Goal: Task Accomplishment & Management: Use online tool/utility

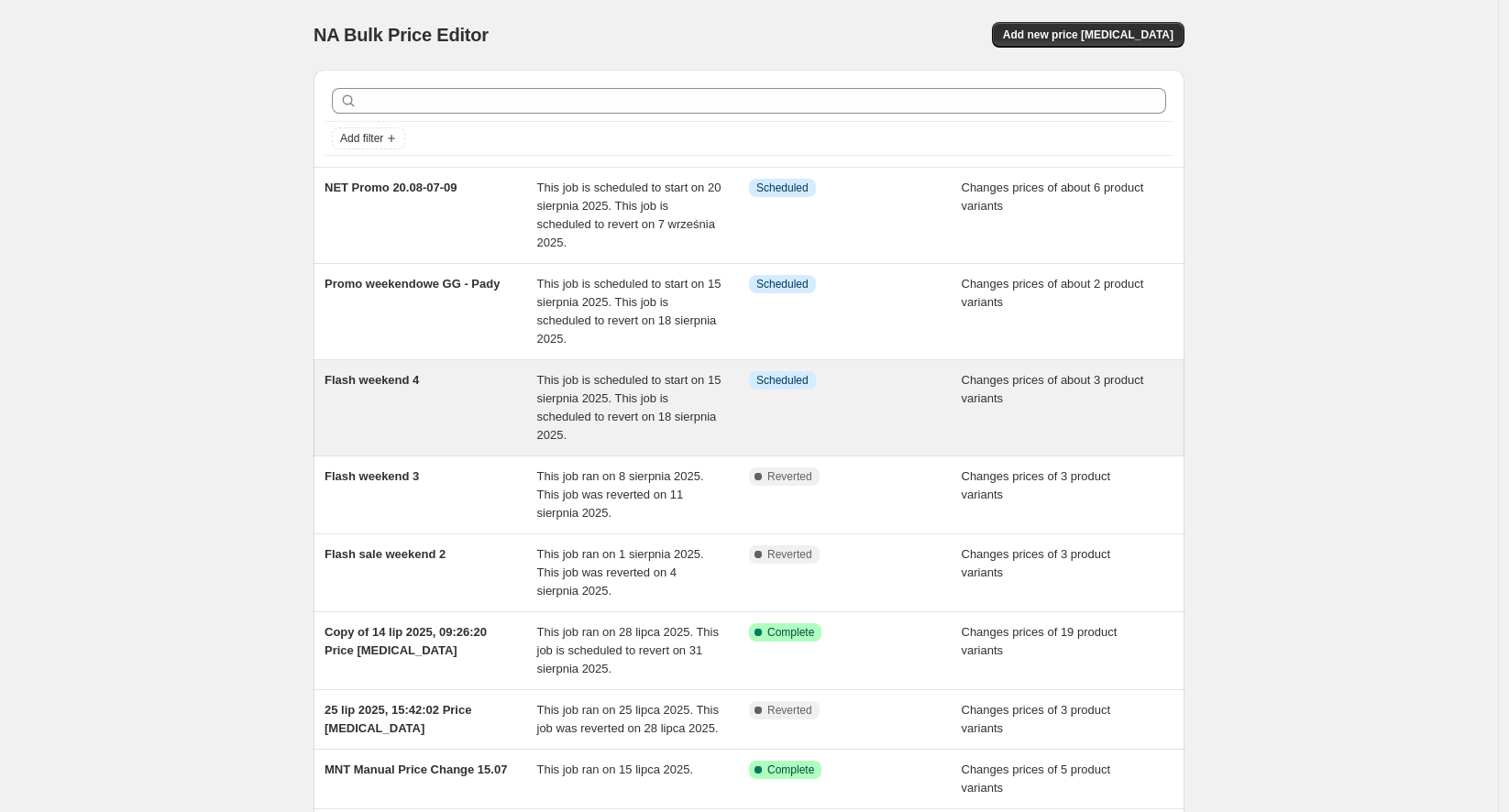
click at [918, 373] on div "Info Scheduled" at bounding box center [855, 407] width 213 height 73
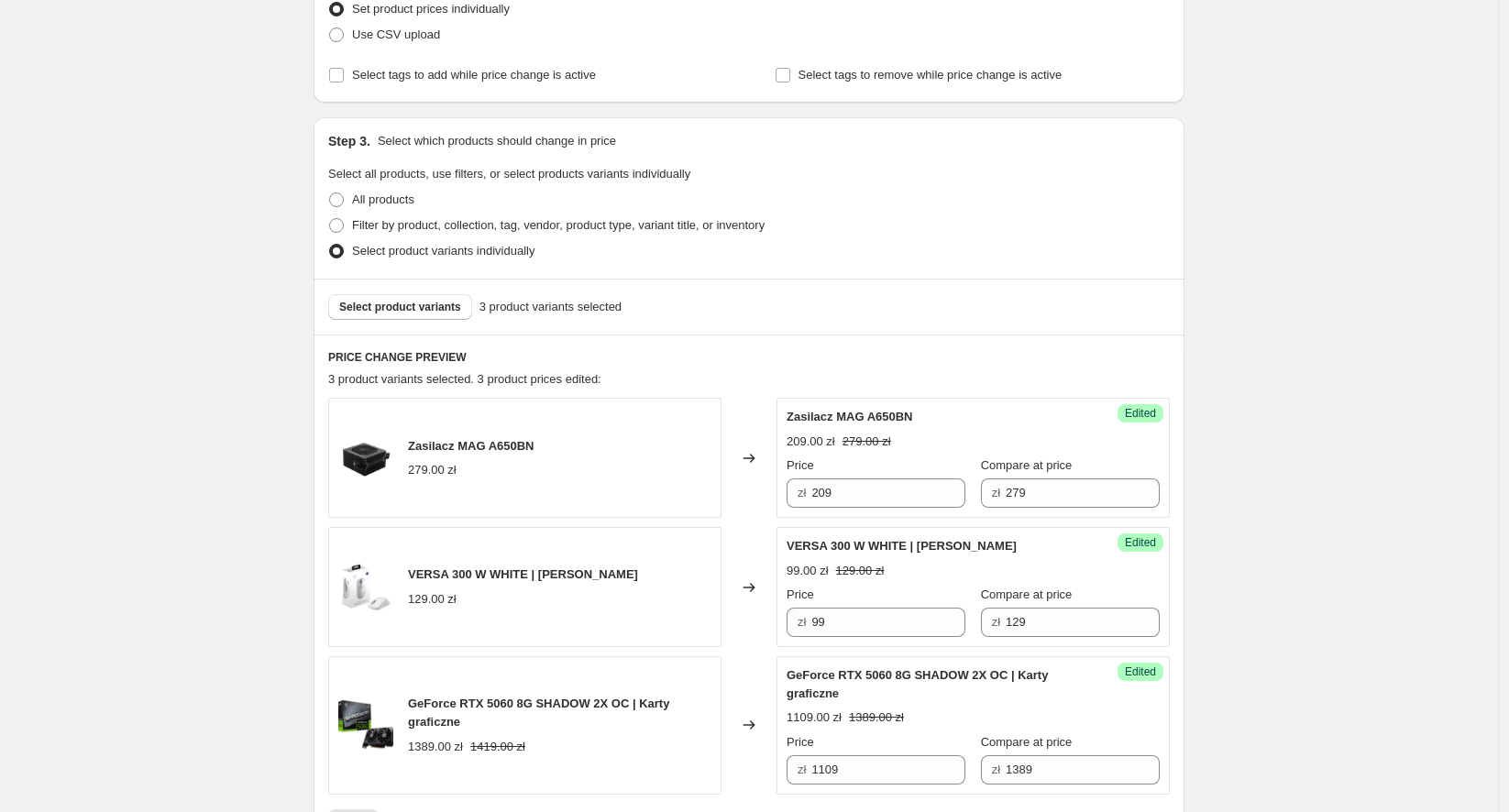
scroll to position [335, 0]
